Goal: Find specific page/section: Find specific page/section

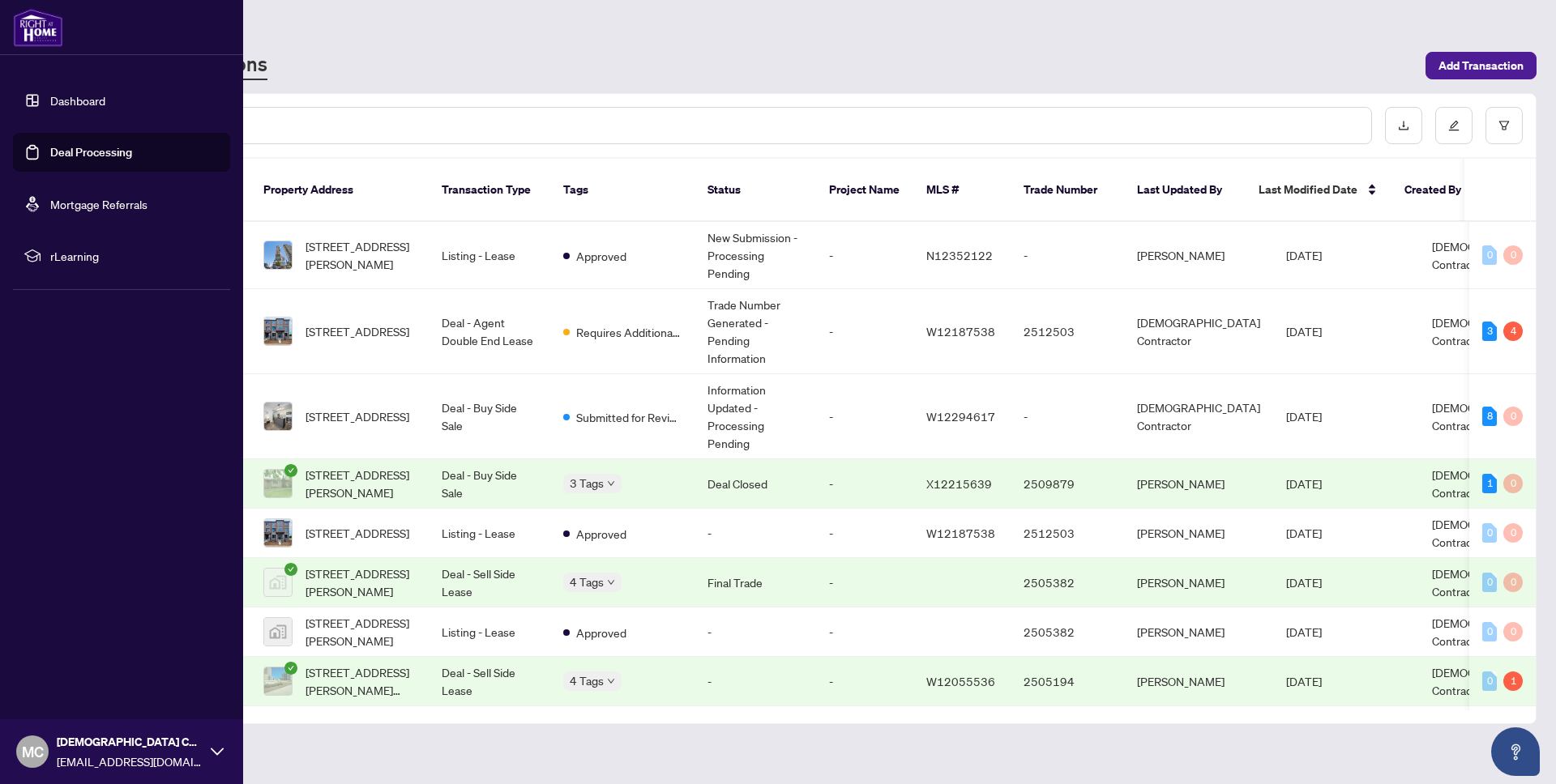
click at [99, 93] on link "Dashboard" at bounding box center [77, 100] width 56 height 14
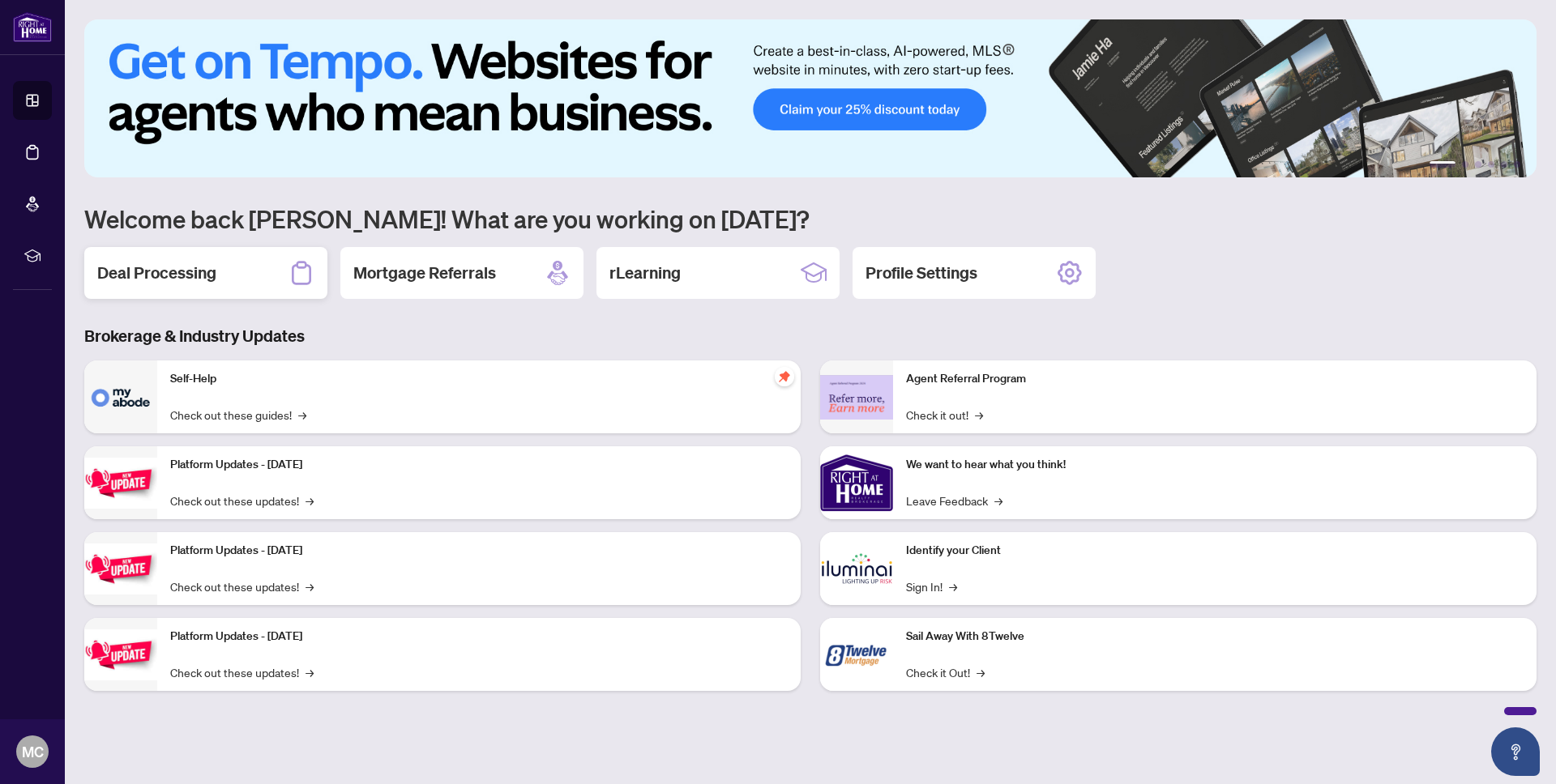
click at [143, 259] on div "Deal Processing" at bounding box center [206, 273] width 243 height 52
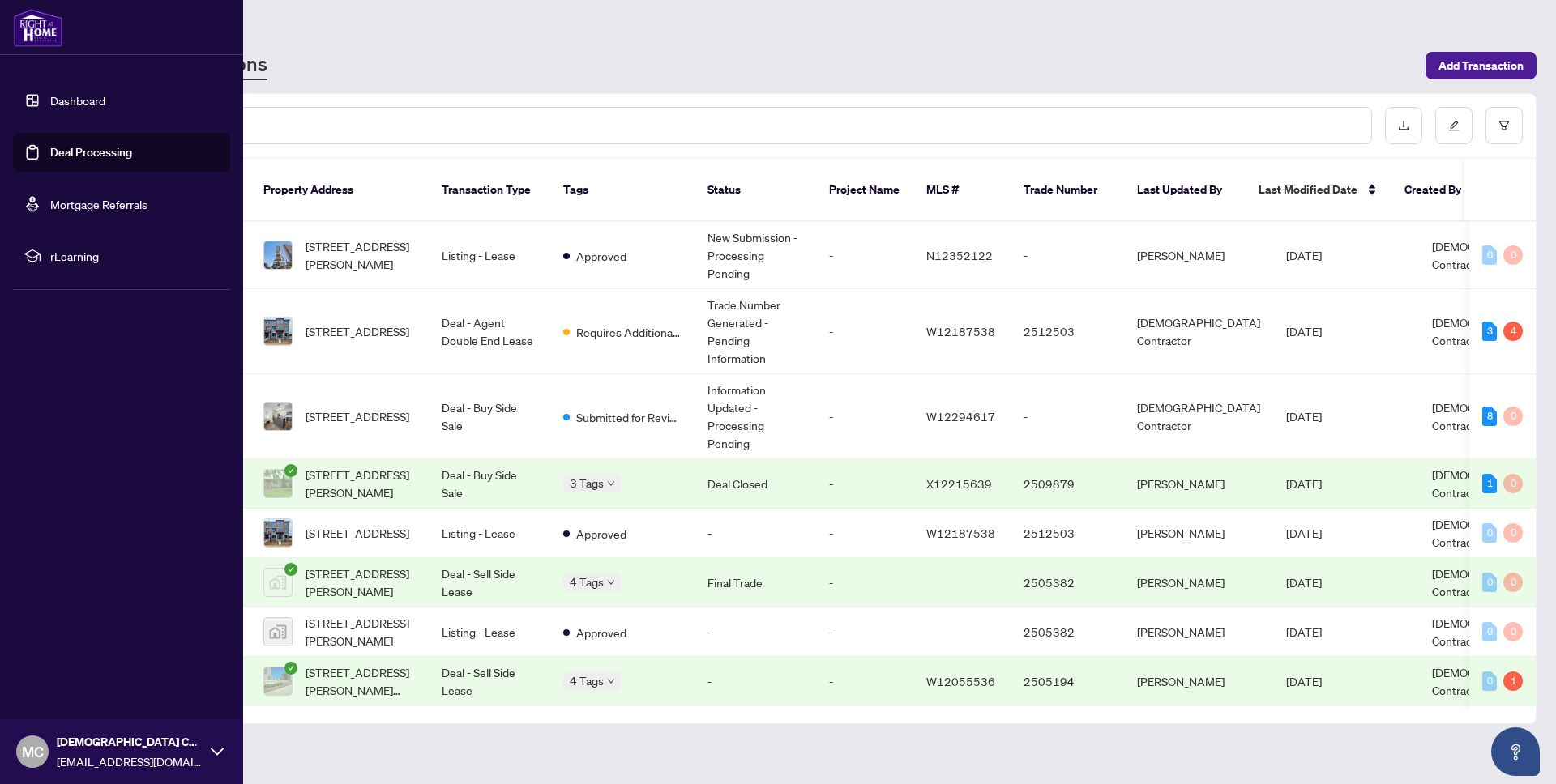
click at [93, 97] on link "Dashboard" at bounding box center [77, 100] width 56 height 14
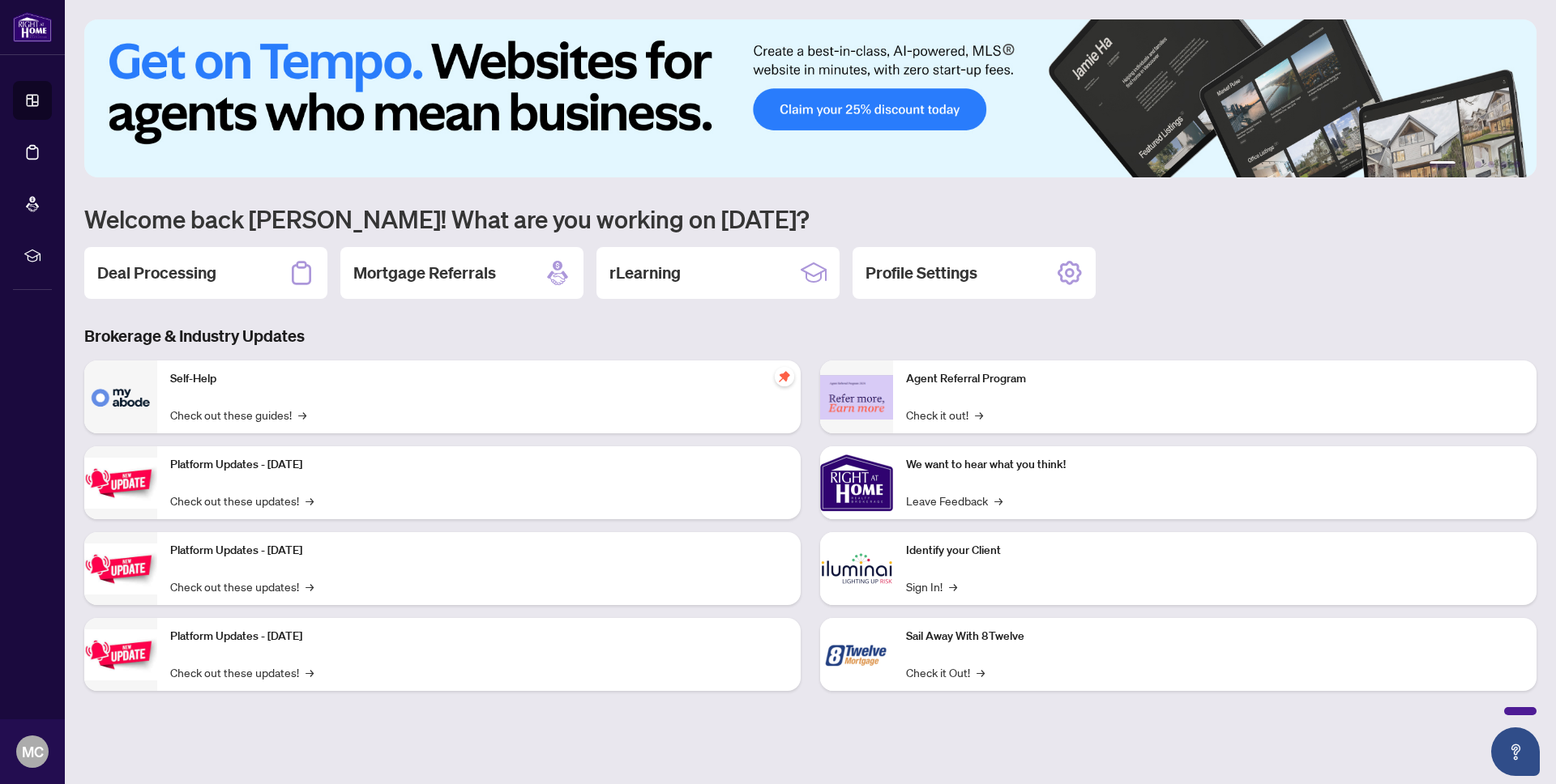
click at [178, 245] on div "1 2 3 4 5 6 Welcome back [PERSON_NAME]! What are you working on [DATE]? Deal Pr…" at bounding box center [810, 368] width 1452 height 696
click at [163, 271] on h2 "Deal Processing" at bounding box center [156, 273] width 120 height 23
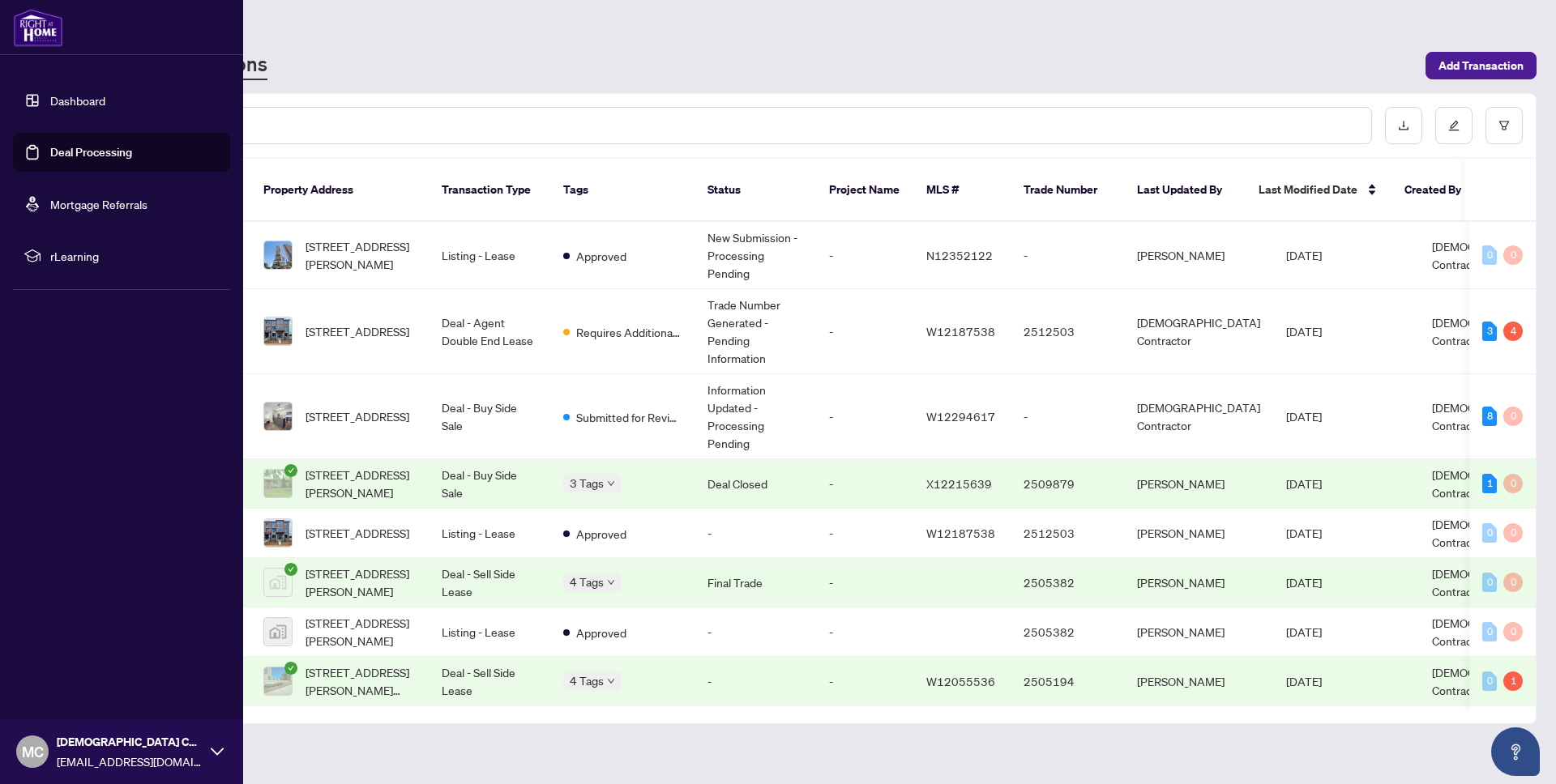
click at [105, 104] on link "Dashboard" at bounding box center [77, 100] width 56 height 14
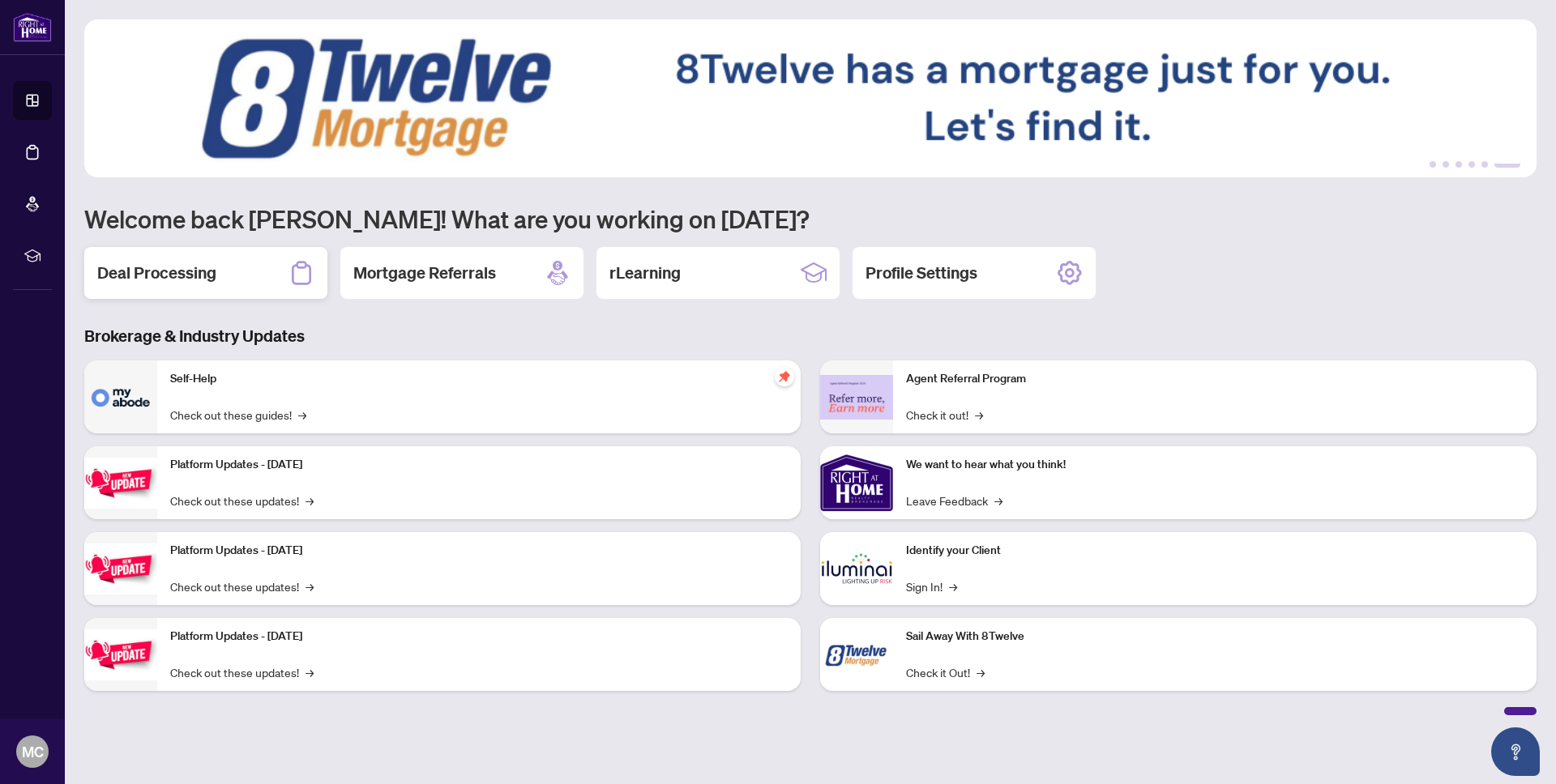
click at [215, 274] on h2 "Deal Processing" at bounding box center [156, 273] width 120 height 23
